Goal: Task Accomplishment & Management: Manage account settings

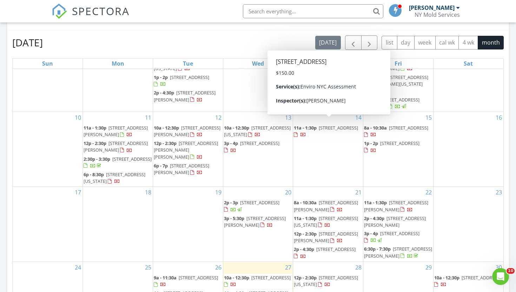
scroll to position [410, 0]
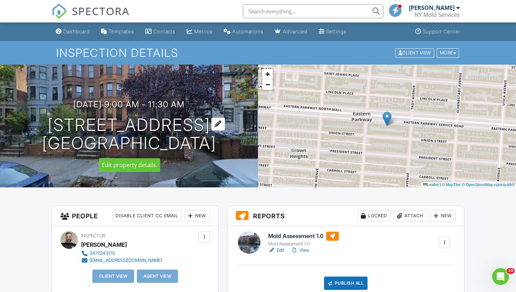
click at [222, 123] on div at bounding box center [218, 124] width 14 height 13
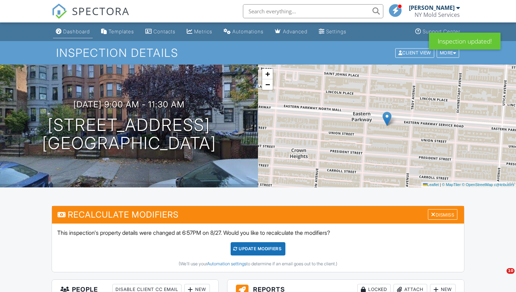
click at [74, 28] on div "Dashboard" at bounding box center [76, 31] width 27 height 6
